Goal: Transaction & Acquisition: Purchase product/service

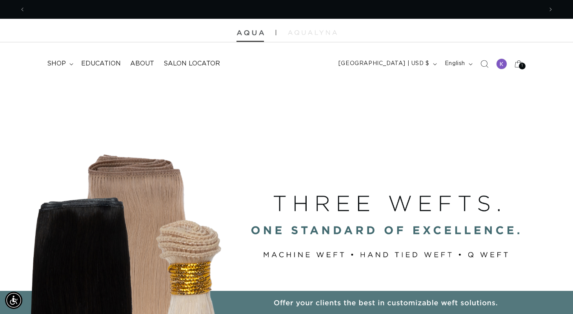
scroll to position [0, 1034]
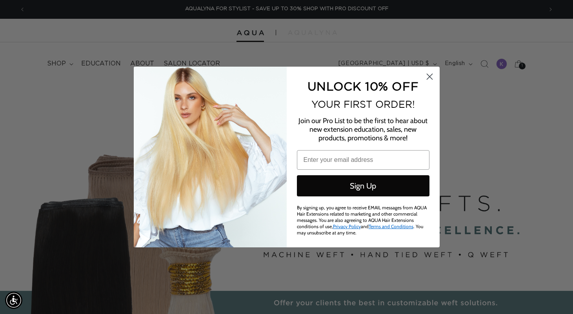
click at [428, 77] on icon "Close dialog" at bounding box center [428, 76] width 5 height 5
click at [429, 77] on icon "Close dialog" at bounding box center [430, 77] width 14 height 14
click at [432, 75] on circle "Close dialog" at bounding box center [429, 76] width 13 height 13
click at [430, 76] on circle "Close dialog" at bounding box center [429, 76] width 13 height 13
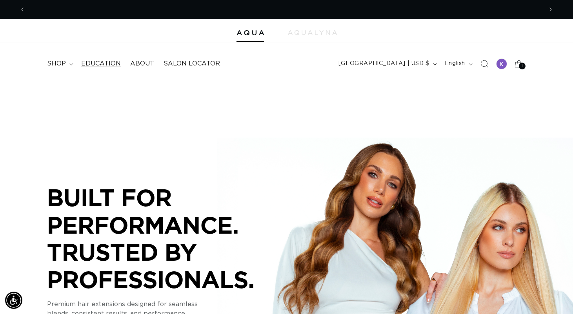
scroll to position [0, 517]
click at [63, 60] on span "shop" at bounding box center [56, 64] width 19 height 8
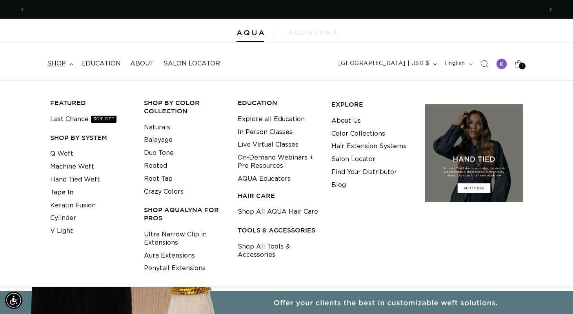
scroll to position [0, 0]
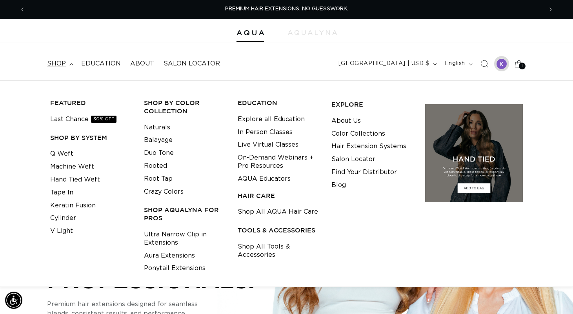
click at [504, 67] on div at bounding box center [501, 63] width 11 height 11
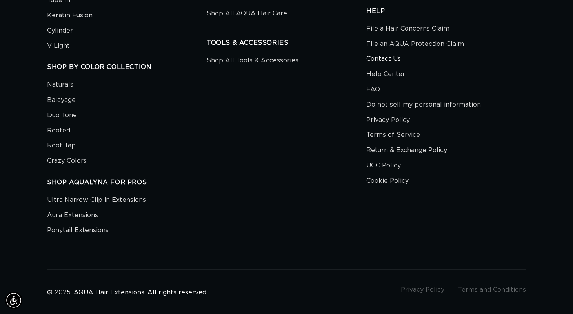
click at [394, 56] on link "Contact Us" at bounding box center [383, 58] width 34 height 15
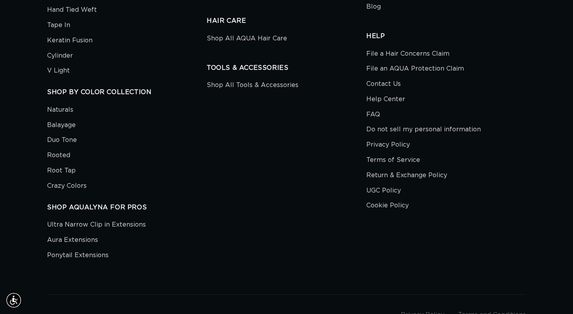
scroll to position [0, 1034]
click at [388, 78] on link "Contact Us" at bounding box center [383, 83] width 34 height 15
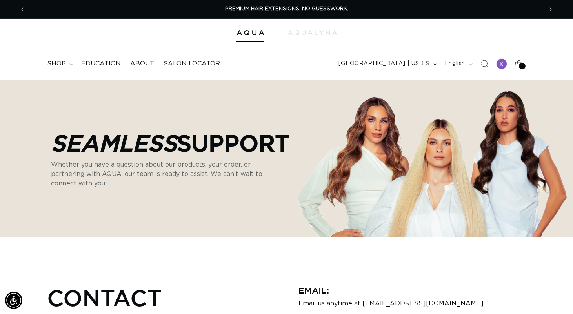
click at [60, 62] on span "shop" at bounding box center [56, 64] width 19 height 8
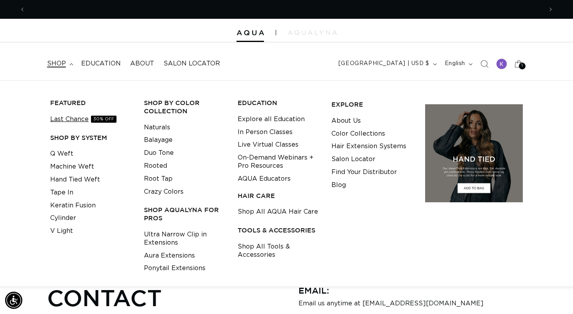
scroll to position [0, 1034]
click at [62, 162] on link "Machine Weft" at bounding box center [72, 166] width 44 height 13
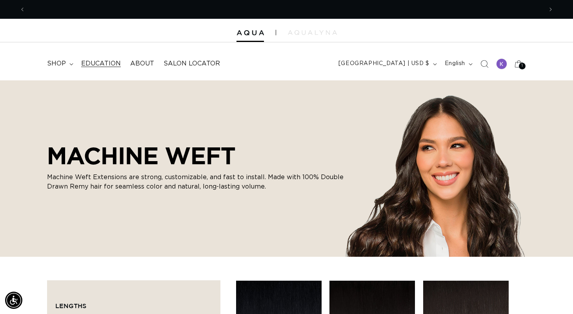
scroll to position [0, 517]
click at [106, 65] on span "Education" at bounding box center [101, 64] width 40 height 8
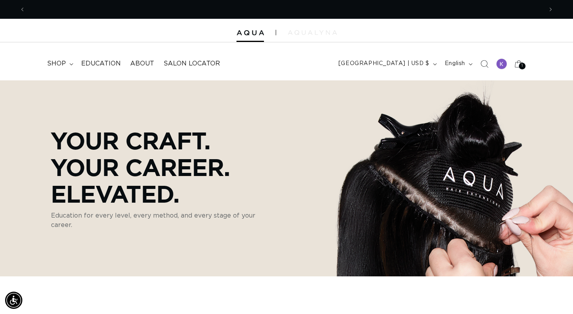
scroll to position [0, 1034]
click at [62, 63] on span "shop" at bounding box center [56, 64] width 19 height 8
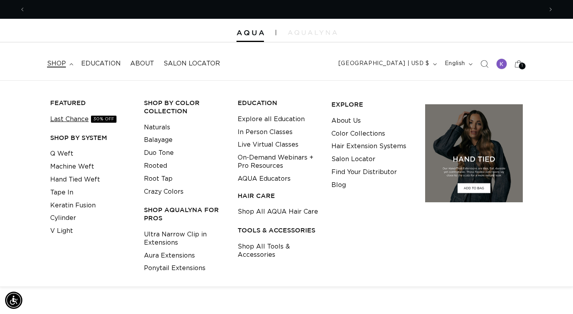
scroll to position [0, 0]
click at [62, 175] on link "Hand Tied Weft" at bounding box center [75, 179] width 50 height 13
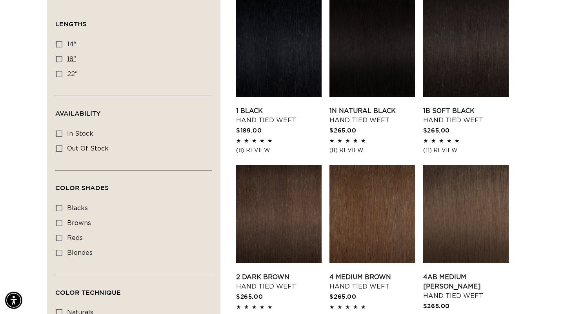
scroll to position [0, 1034]
click at [61, 44] on icon at bounding box center [59, 44] width 6 height 6
click at [61, 44] on input "14" 14" (11 products)" at bounding box center [59, 44] width 6 height 6
checkbox input "true"
click at [59, 62] on label "18" 18" (35 products)" at bounding box center [131, 59] width 151 height 15
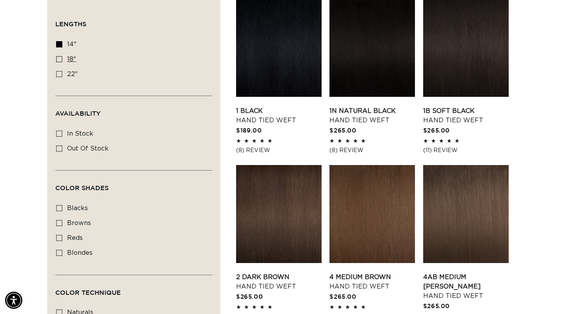
click at [59, 62] on input "18" 18" (35 products)" at bounding box center [59, 59] width 6 height 6
checkbox input "true"
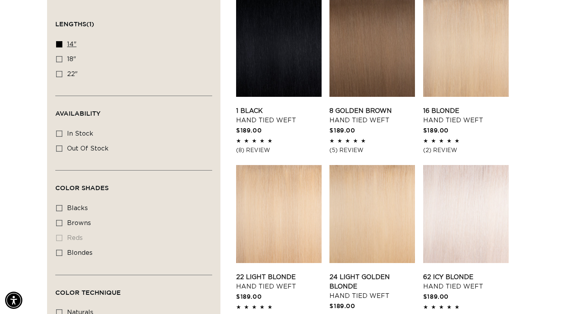
click at [60, 39] on label "14" 14" (11 products)" at bounding box center [131, 44] width 151 height 15
click at [60, 41] on input "14" 14" (11 products)" at bounding box center [59, 44] width 6 height 6
checkbox input "false"
click at [57, 63] on label "18" 18" (35 products)" at bounding box center [131, 59] width 151 height 15
click at [57, 62] on input "18" 18" (35 products)" at bounding box center [59, 59] width 6 height 6
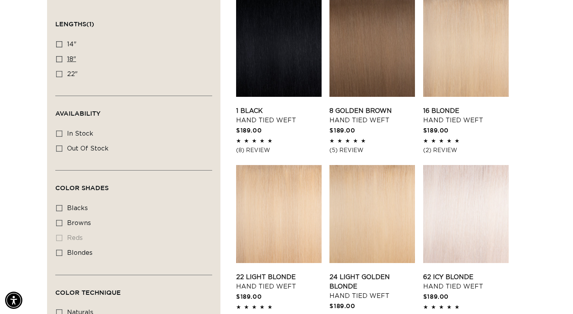
checkbox input "true"
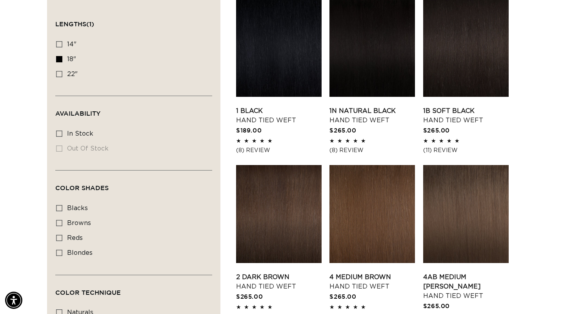
scroll to position [0, 517]
click at [257, 119] on link "1 Black Hand Tied Weft" at bounding box center [278, 115] width 85 height 19
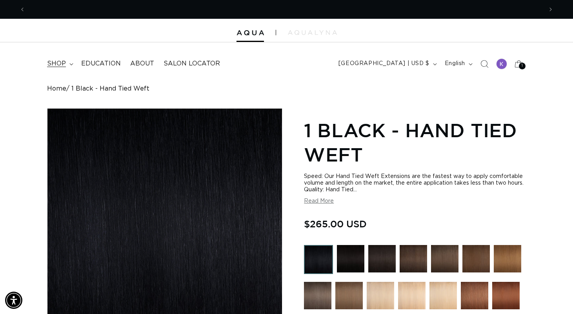
scroll to position [0, 1034]
click at [65, 61] on span "shop" at bounding box center [56, 64] width 19 height 8
